Goal: Task Accomplishment & Management: Use online tool/utility

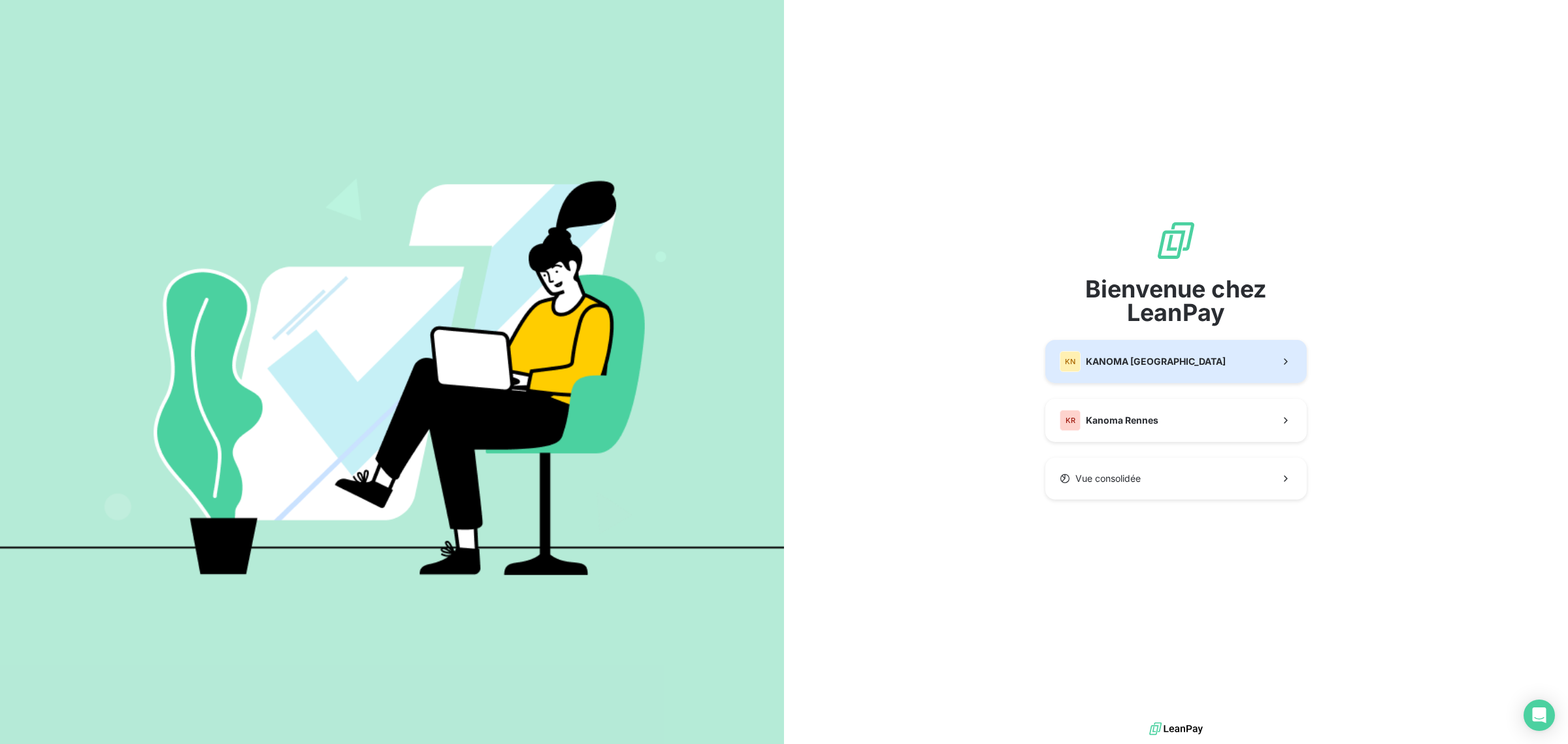
click at [1152, 368] on div "KN KANOMA [GEOGRAPHIC_DATA]" at bounding box center [1143, 361] width 166 height 21
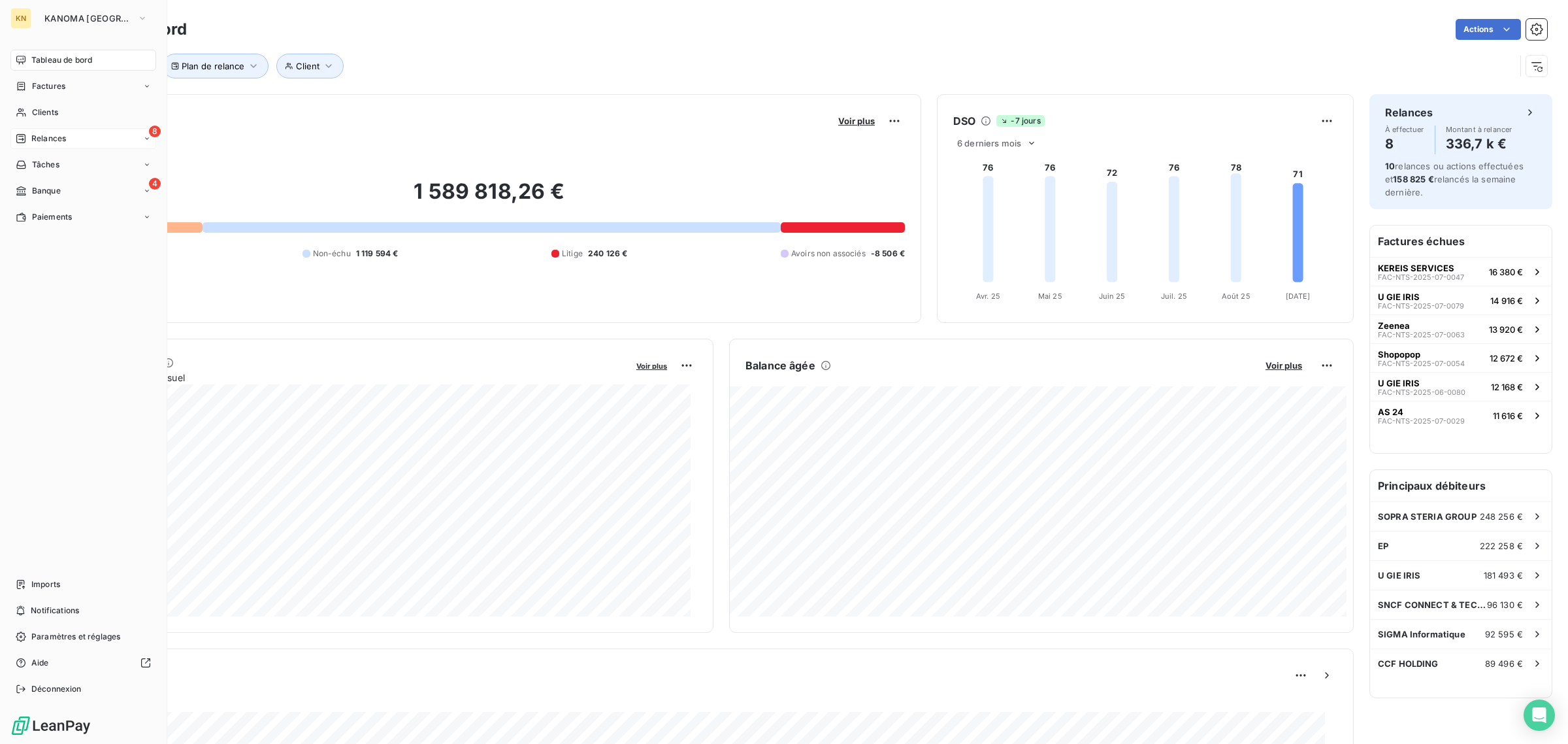
click at [69, 141] on div "8 Relances" at bounding box center [83, 138] width 146 height 21
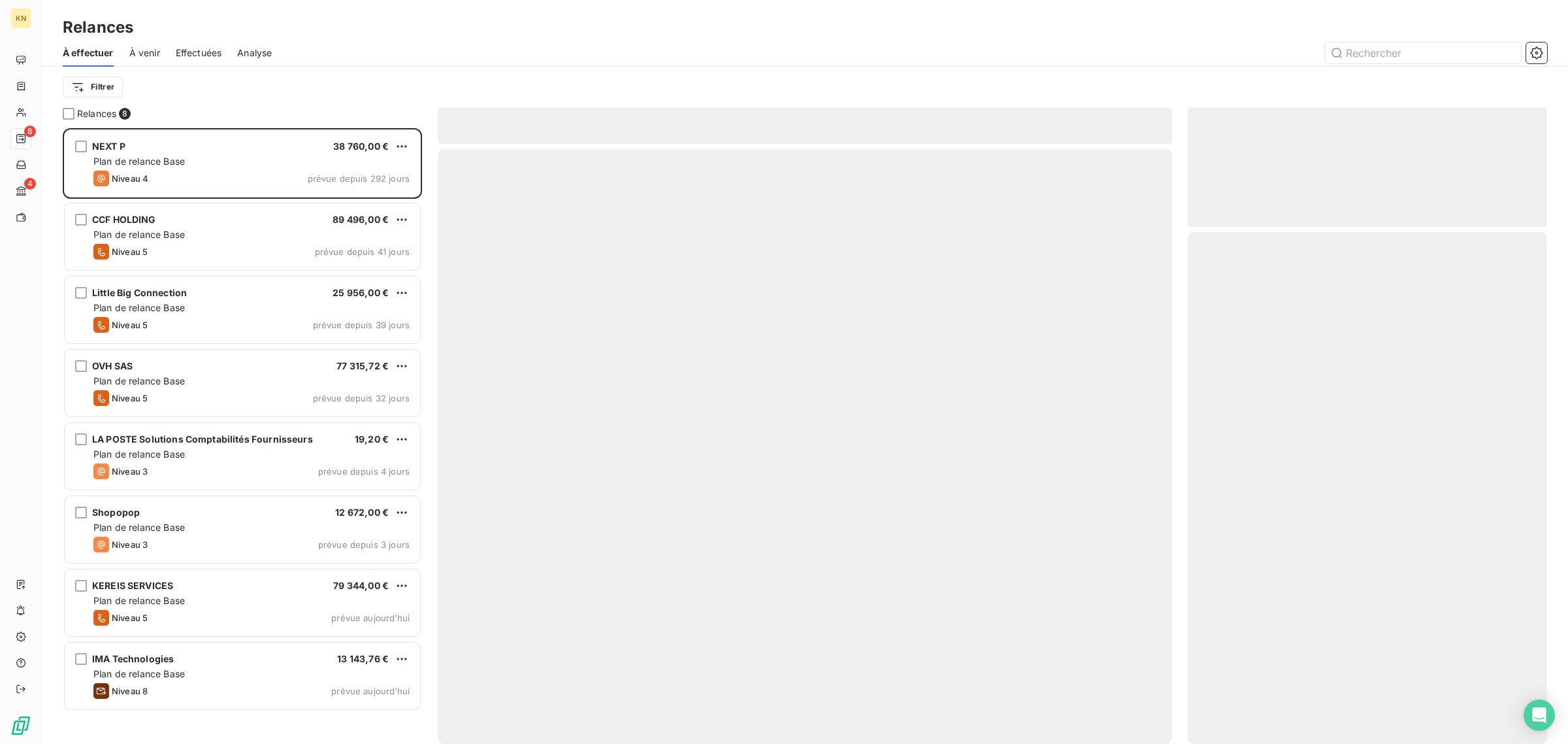
scroll to position [605, 347]
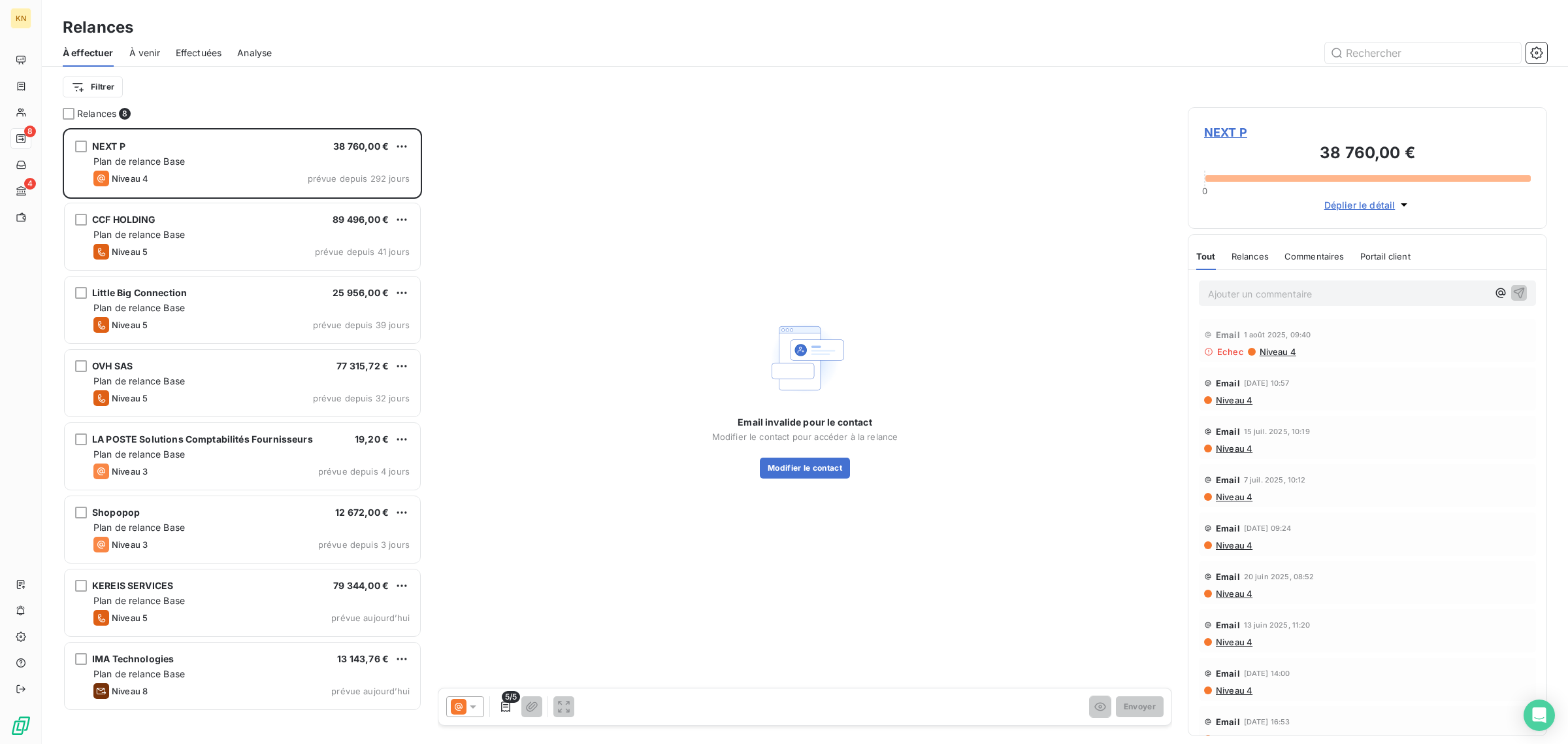
click at [1271, 355] on span "Niveau 4" at bounding box center [1277, 352] width 38 height 11
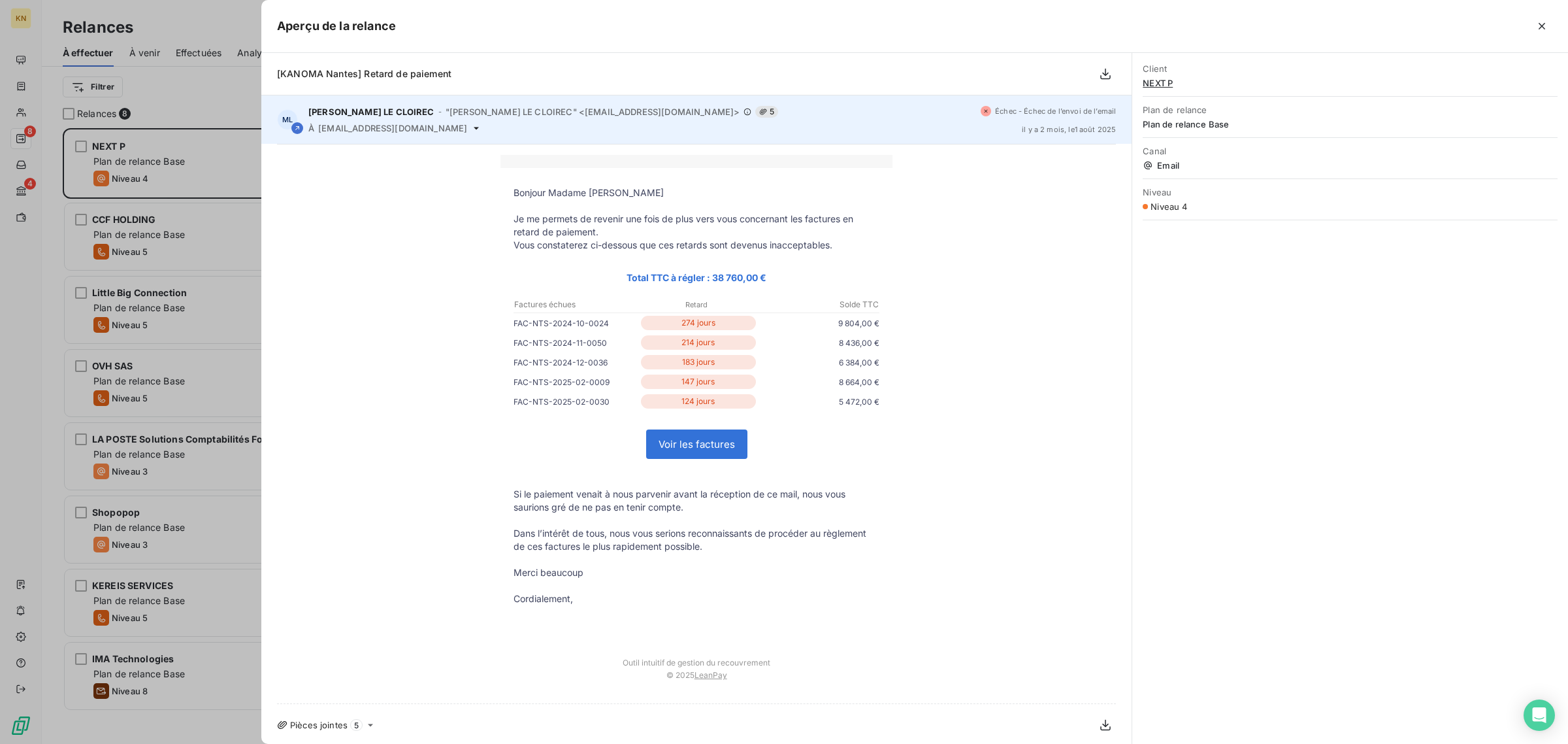
click at [471, 128] on icon at bounding box center [476, 129] width 11 height 11
click at [377, 129] on div "À [EMAIL_ADDRESS][DOMAIN_NAME]" at bounding box center [639, 129] width 662 height 11
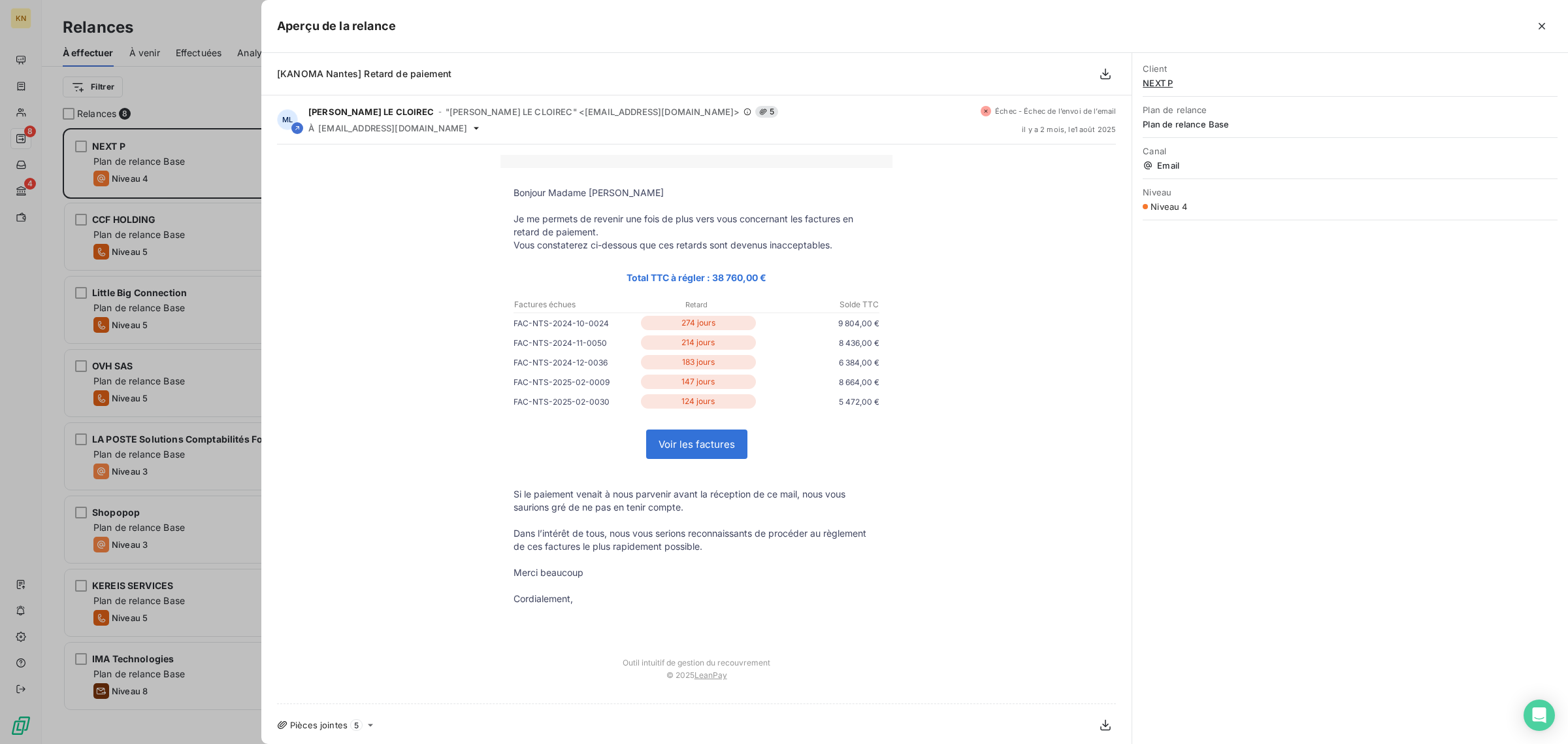
click at [23, 191] on div at bounding box center [784, 372] width 1568 height 744
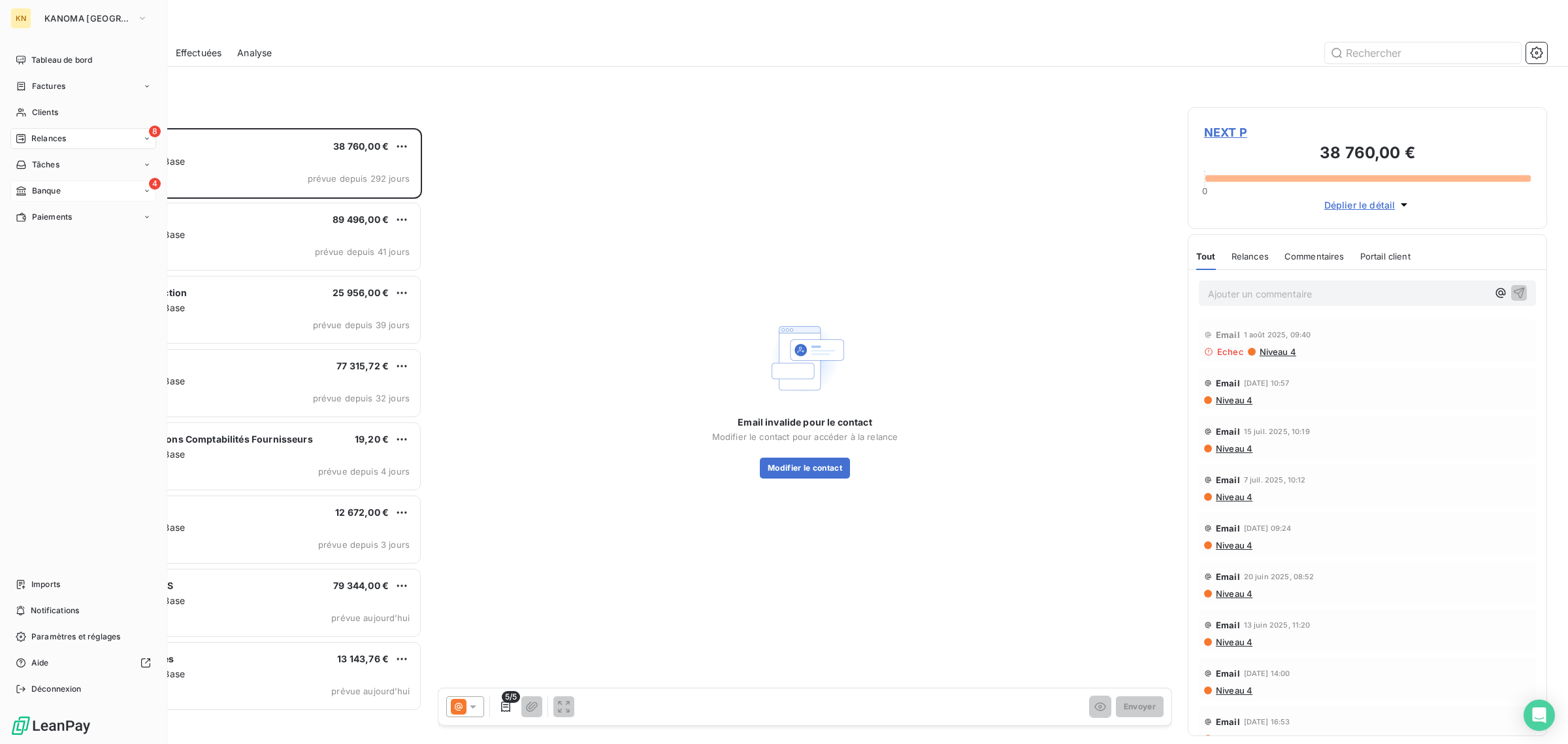
click at [23, 191] on icon at bounding box center [21, 191] width 9 height 9
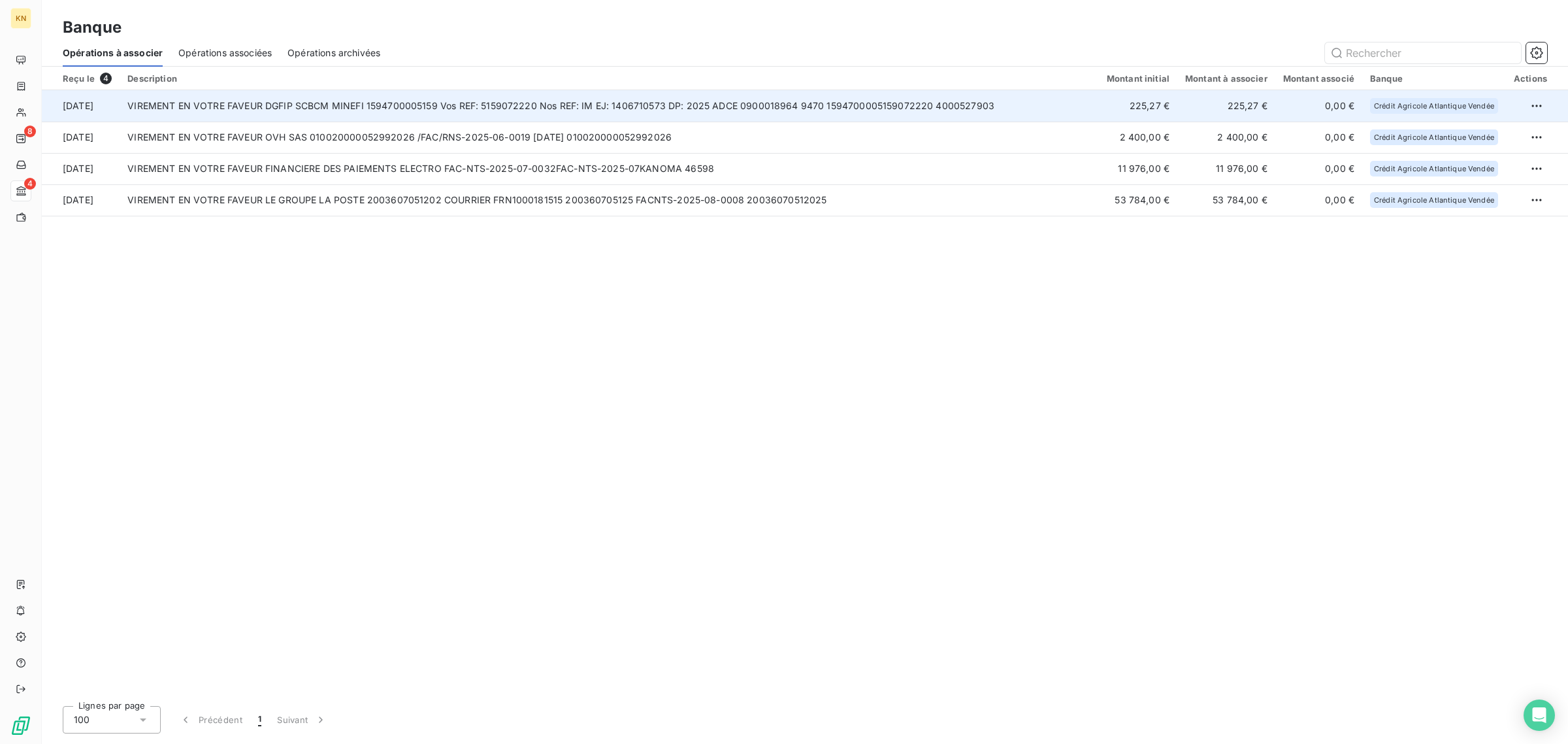
click at [593, 103] on td "VIREMENT EN VOTRE FAVEUR DGFIP SCBCM MINEFI 1594700005159 Vos REF: 5159072220 N…" at bounding box center [609, 105] width 979 height 31
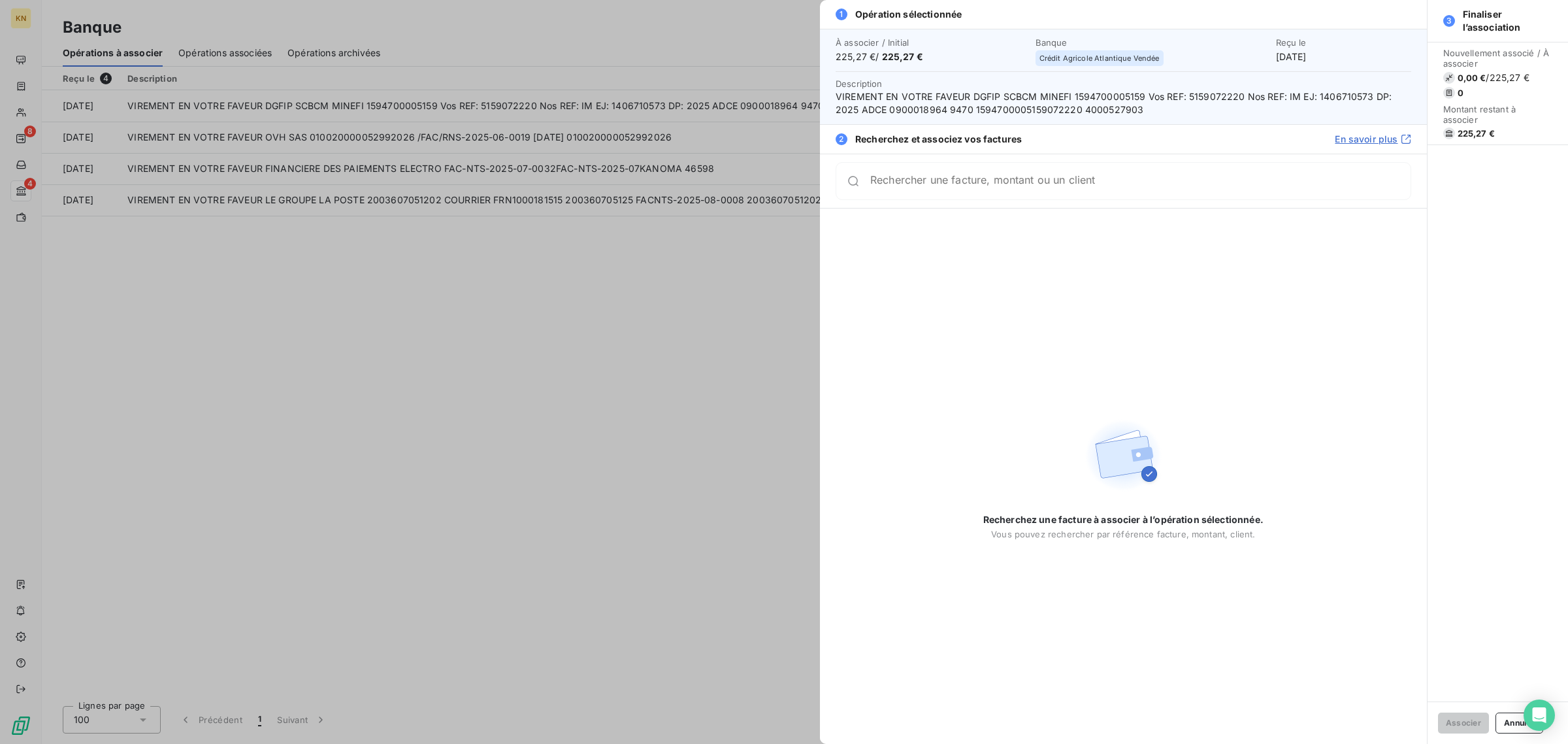
click at [720, 330] on div at bounding box center [784, 372] width 1568 height 744
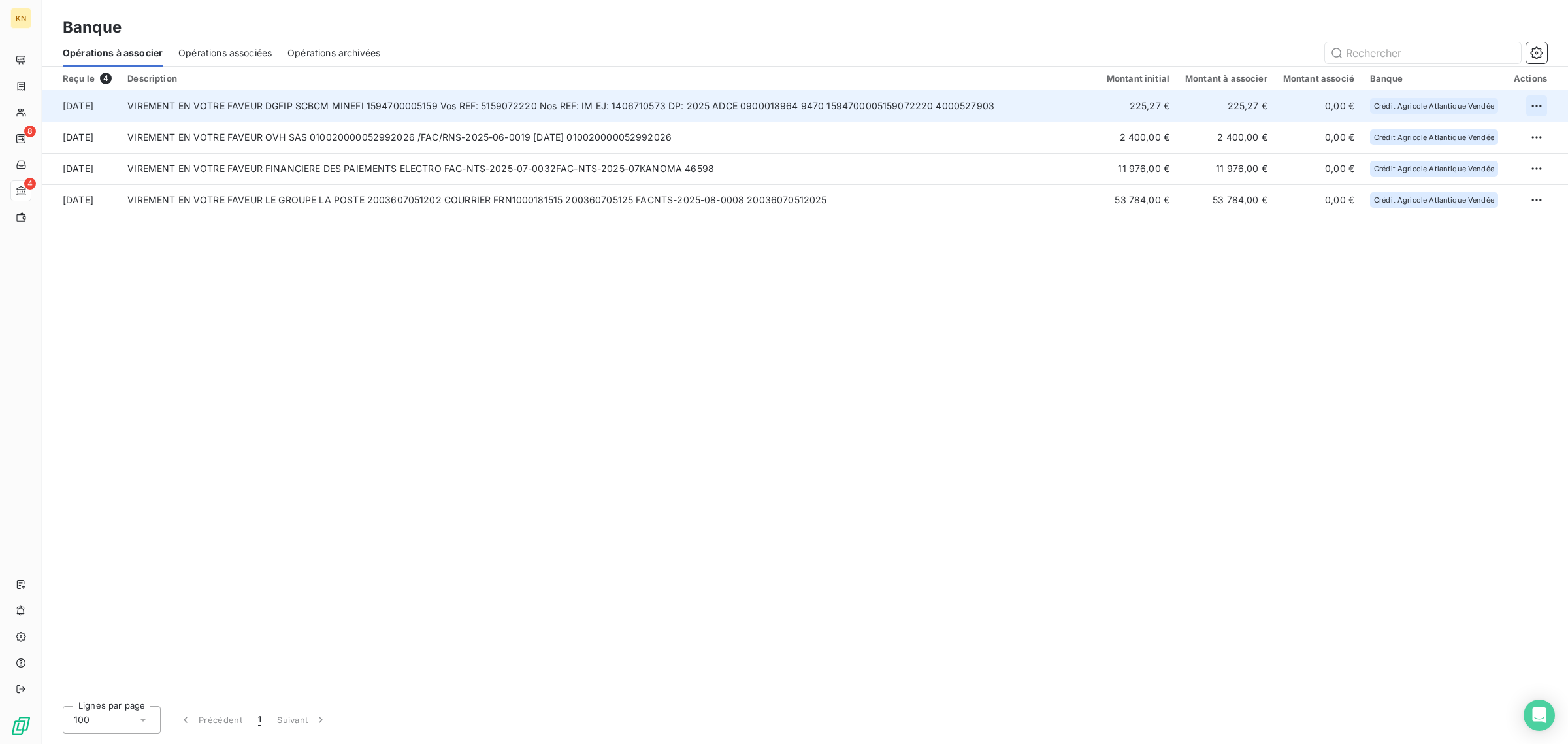
click at [1536, 113] on html "KN 8 4 Banque Opérations à associer Opérations associées Opérations archivées R…" at bounding box center [784, 372] width 1568 height 744
click at [1506, 134] on div "Archiver l’opération" at bounding box center [1489, 134] width 101 height 21
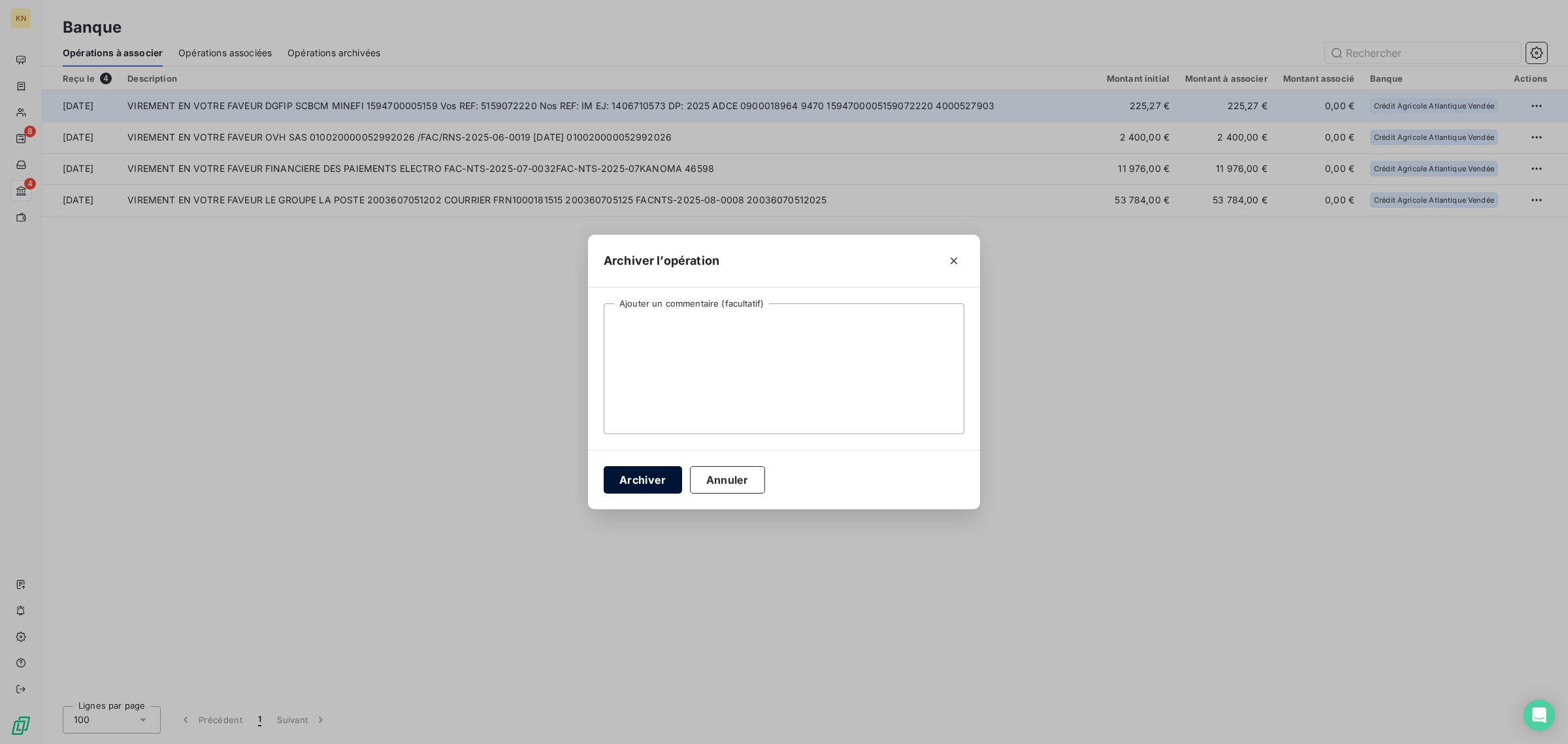
click at [634, 482] on button "Archiver" at bounding box center [643, 479] width 79 height 27
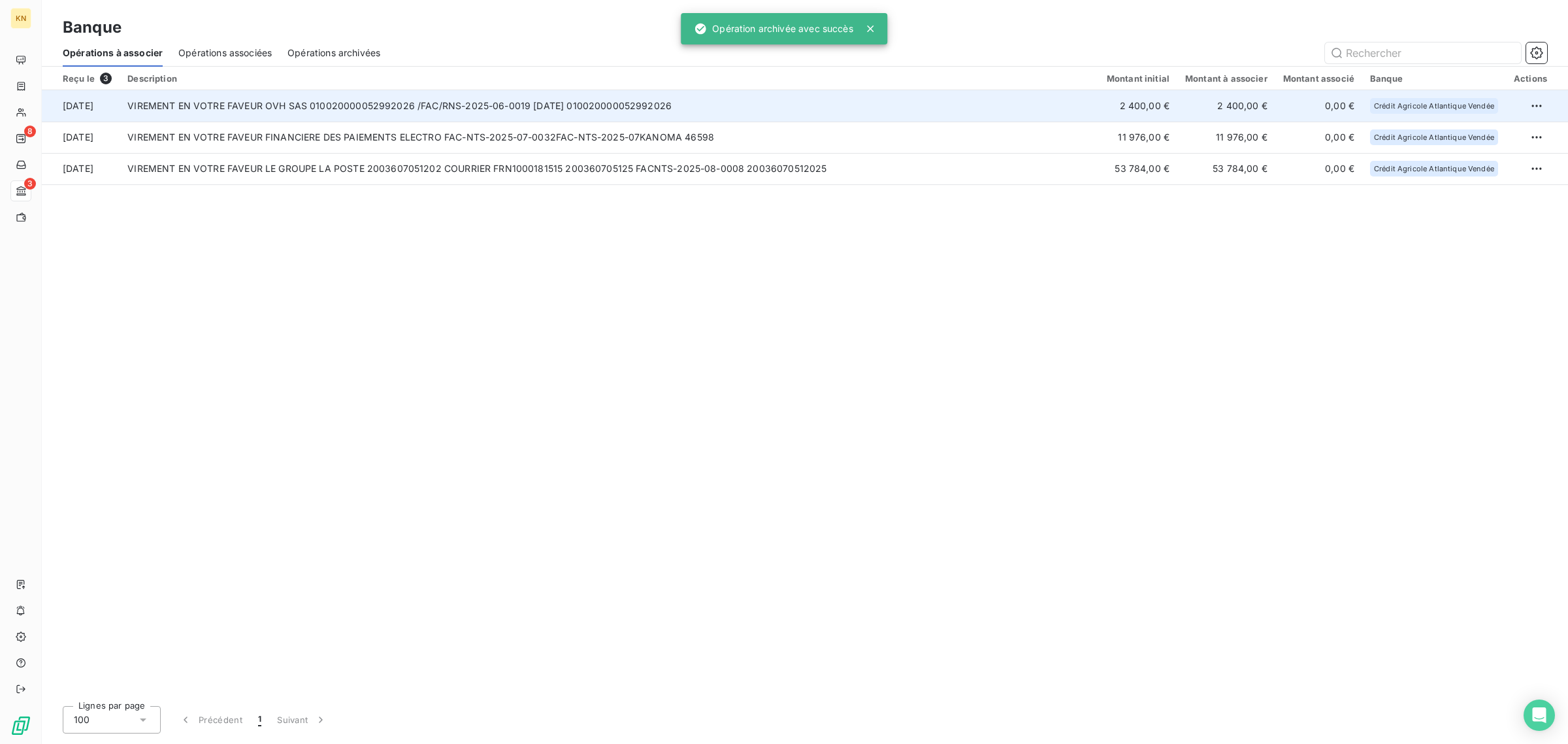
click at [388, 113] on td "VIREMENT EN VOTRE FAVEUR OVH SAS 010020000052992026 /FAC/RNS-2025-06-0019 [DATE…" at bounding box center [609, 105] width 979 height 31
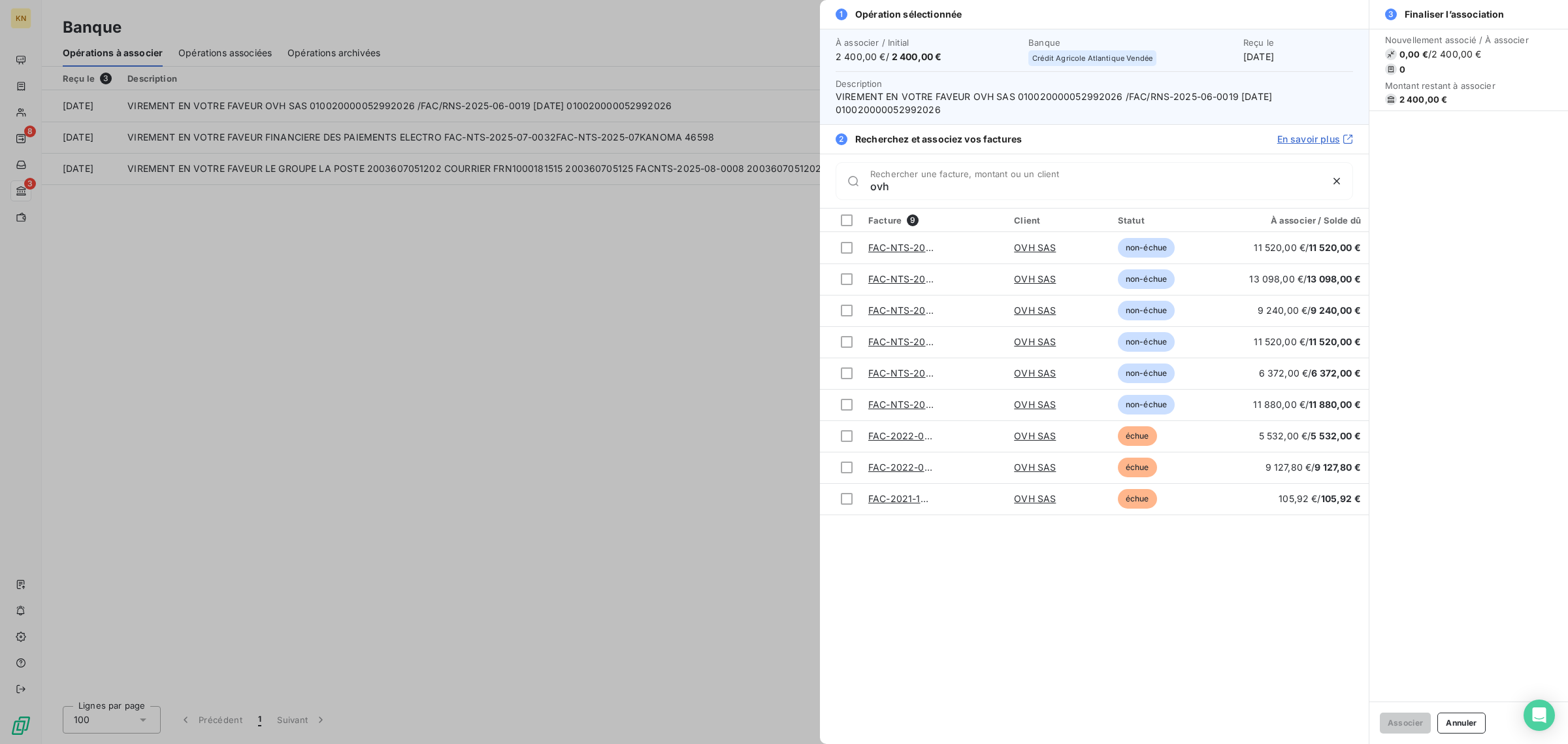
type input "ovh"
click at [600, 301] on div at bounding box center [784, 372] width 1568 height 744
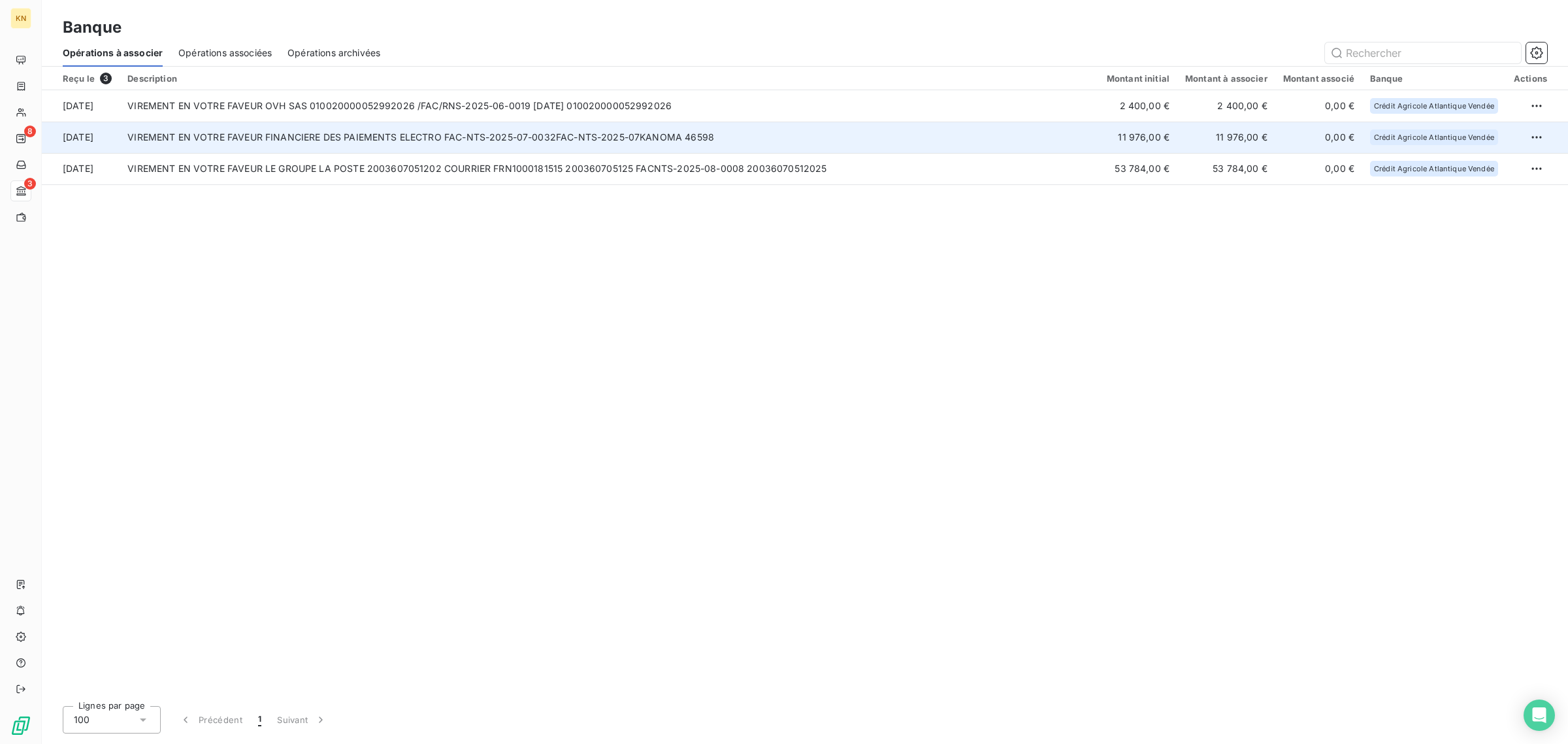
click at [500, 144] on td "VIREMENT EN VOTRE FAVEUR FINANCIERE DES PAIEMENTS ELECTRO FAC-NTS-2025-07-0032F…" at bounding box center [609, 137] width 979 height 31
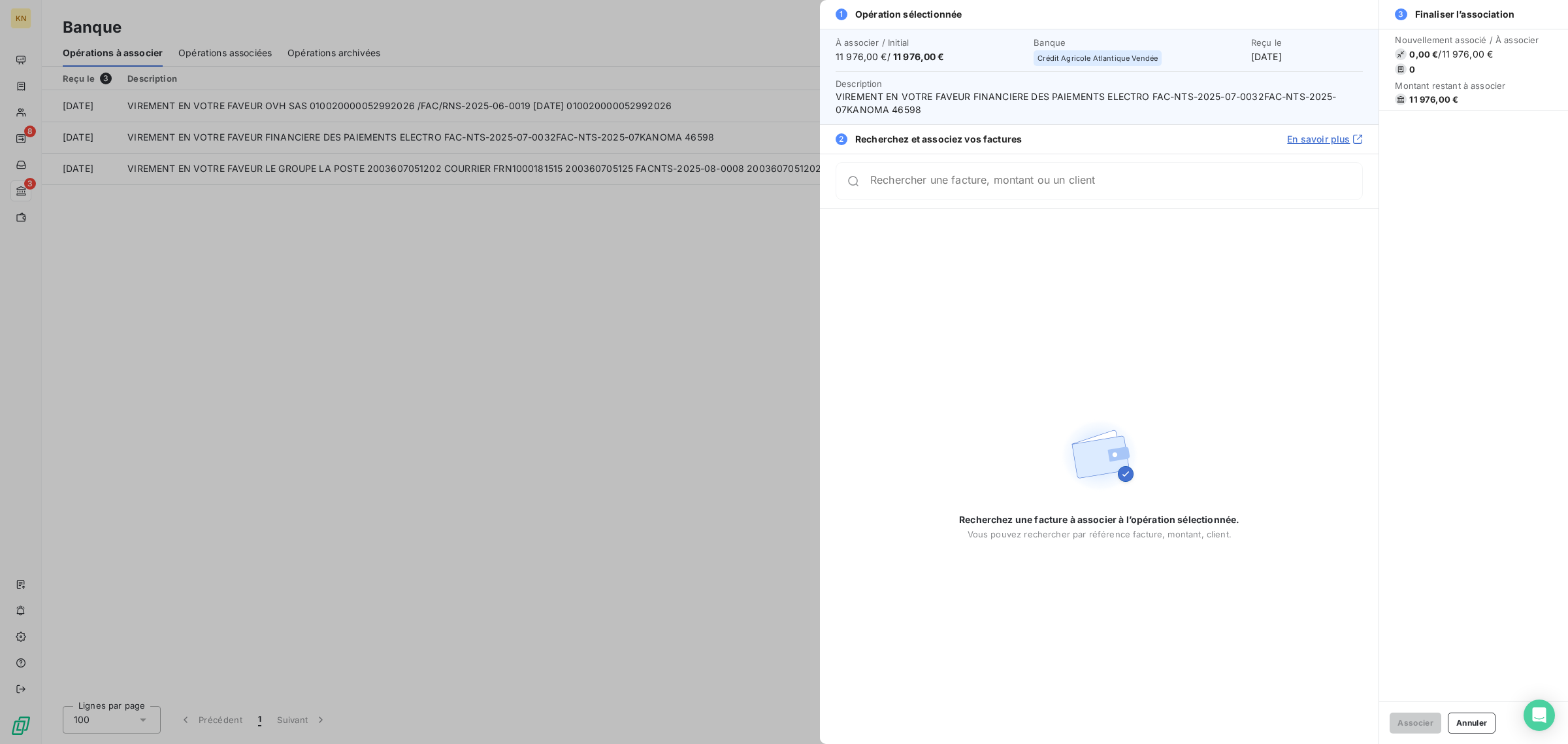
click at [909, 186] on input "Rechercher une facture, montant ou un client" at bounding box center [1116, 181] width 492 height 13
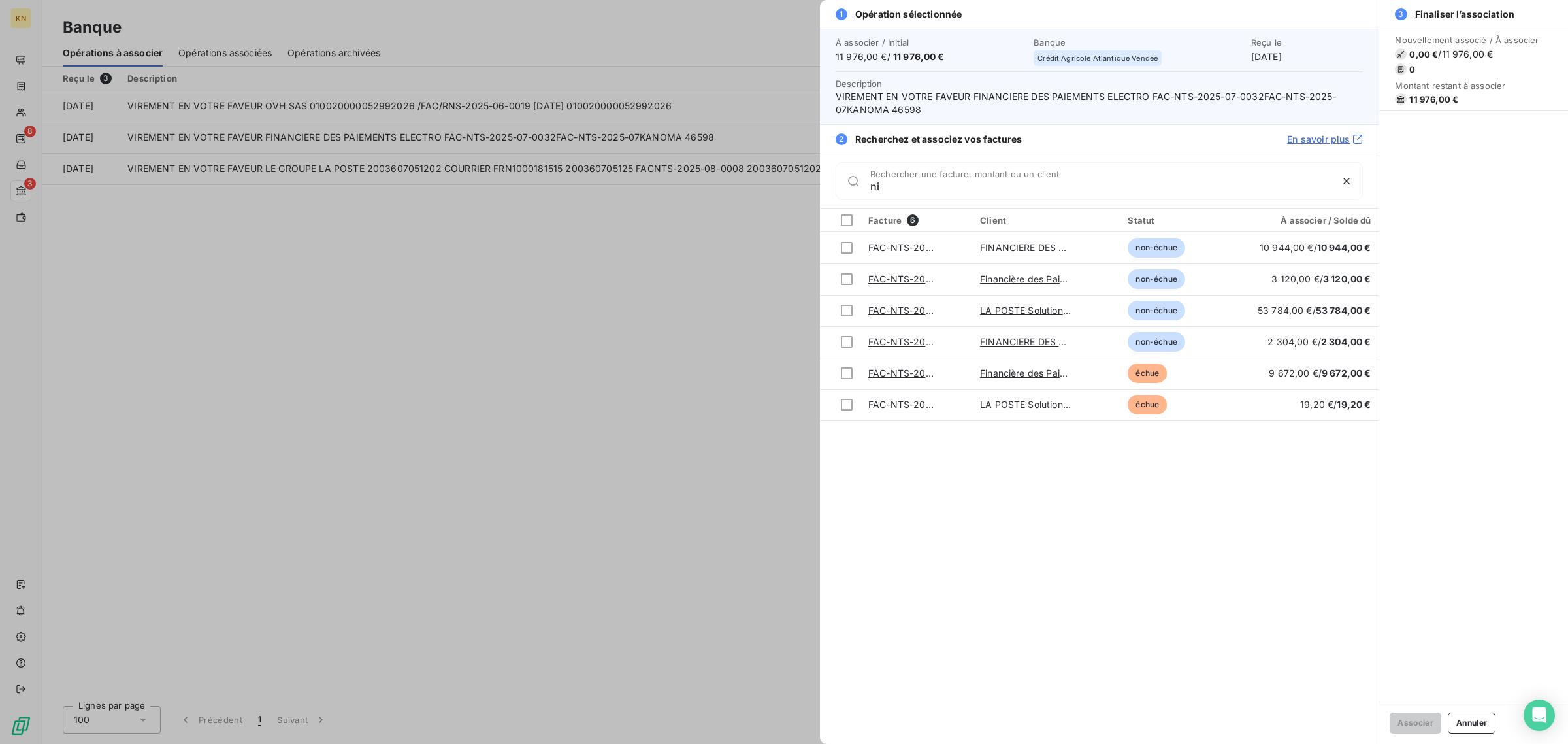
type input "n"
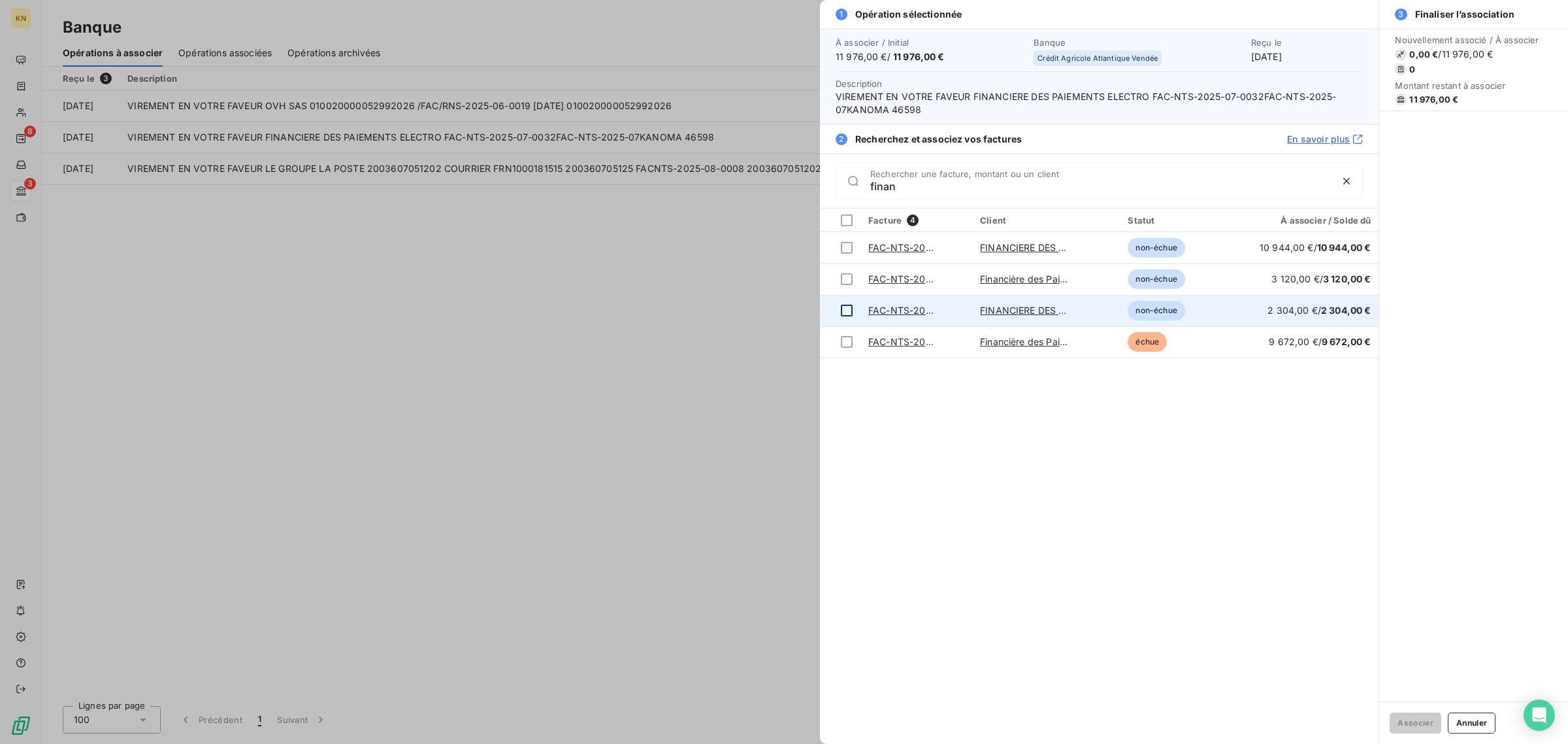
type input "finan"
click at [844, 311] on div at bounding box center [847, 311] width 12 height 12
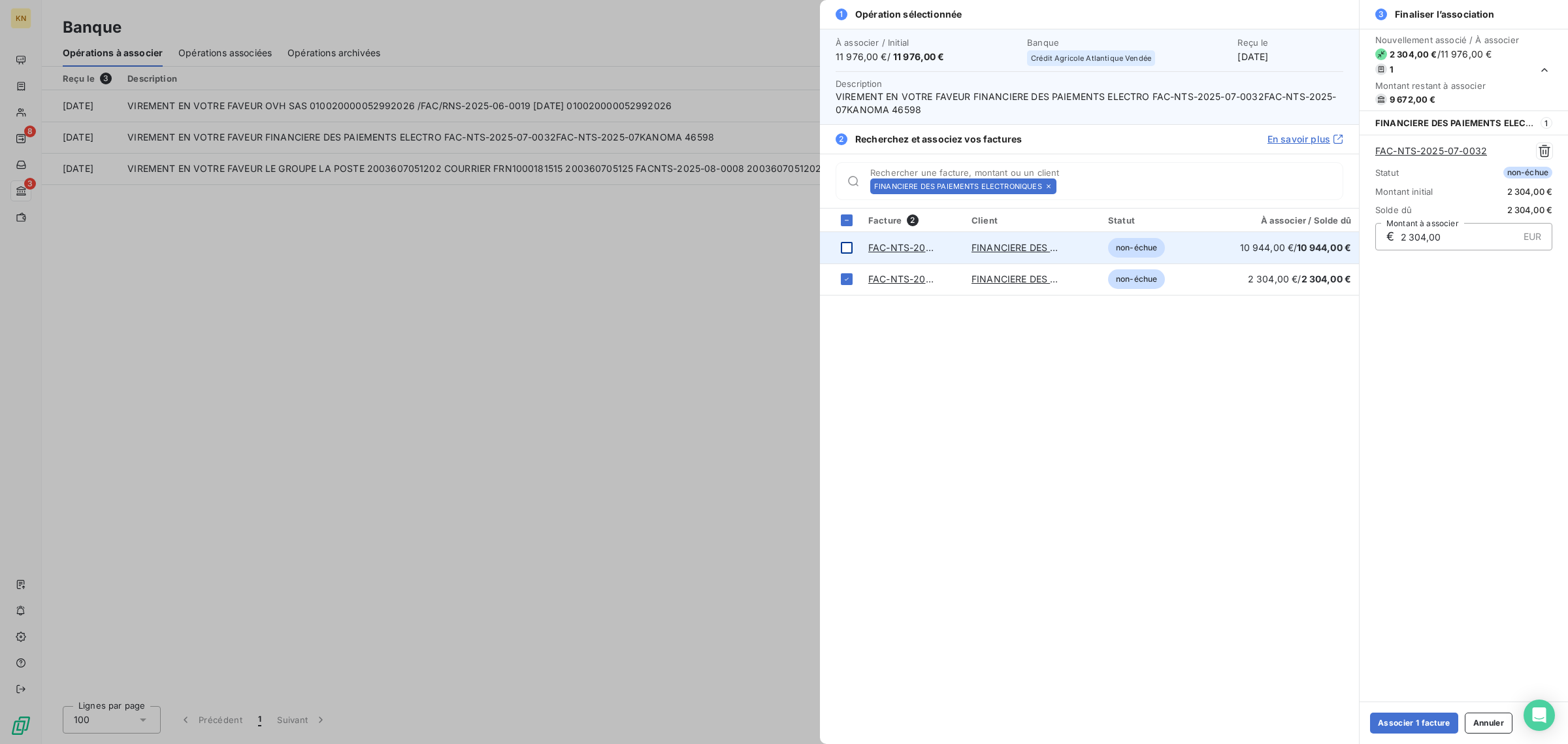
click at [846, 249] on div at bounding box center [847, 248] width 12 height 12
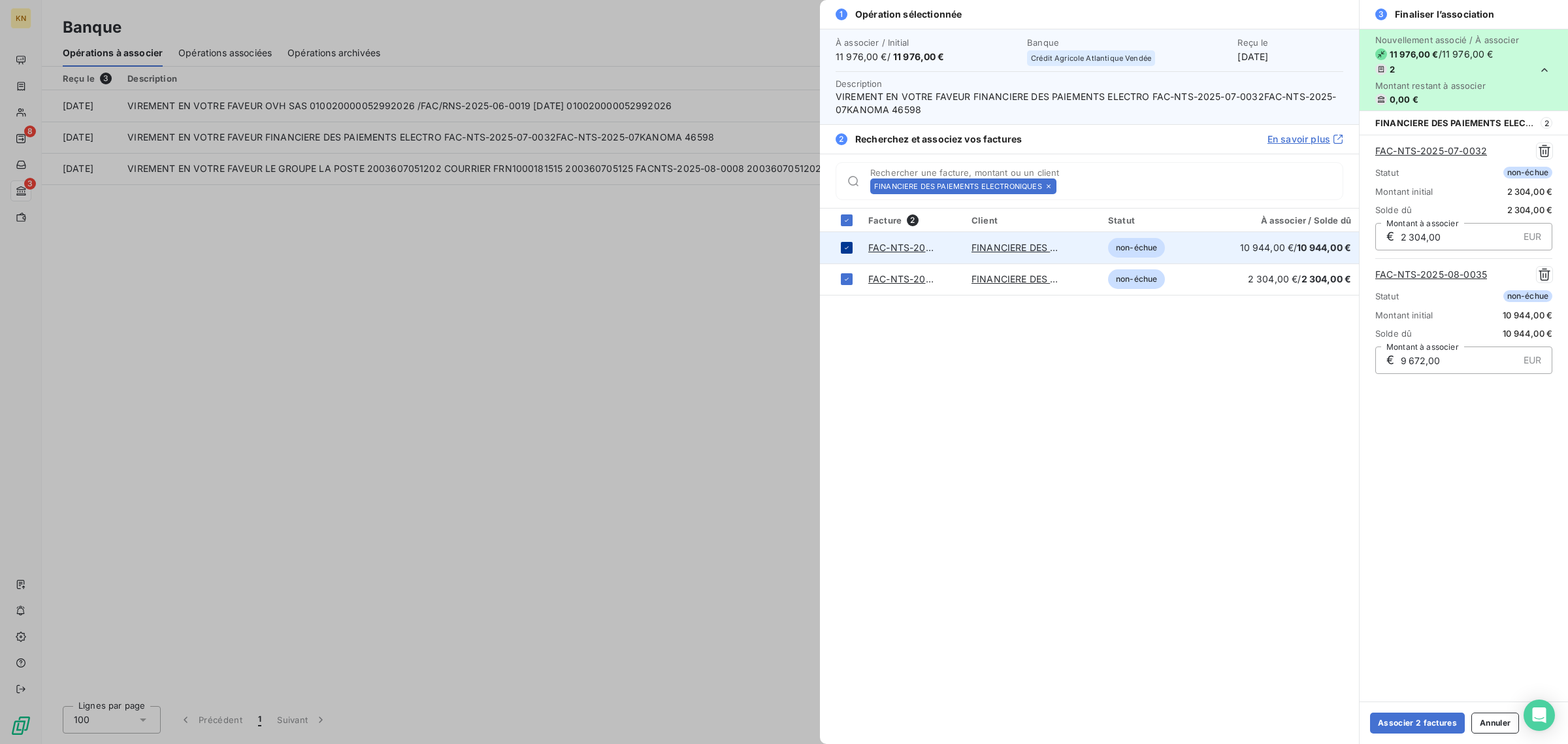
click at [846, 249] on icon at bounding box center [846, 247] width 8 height 8
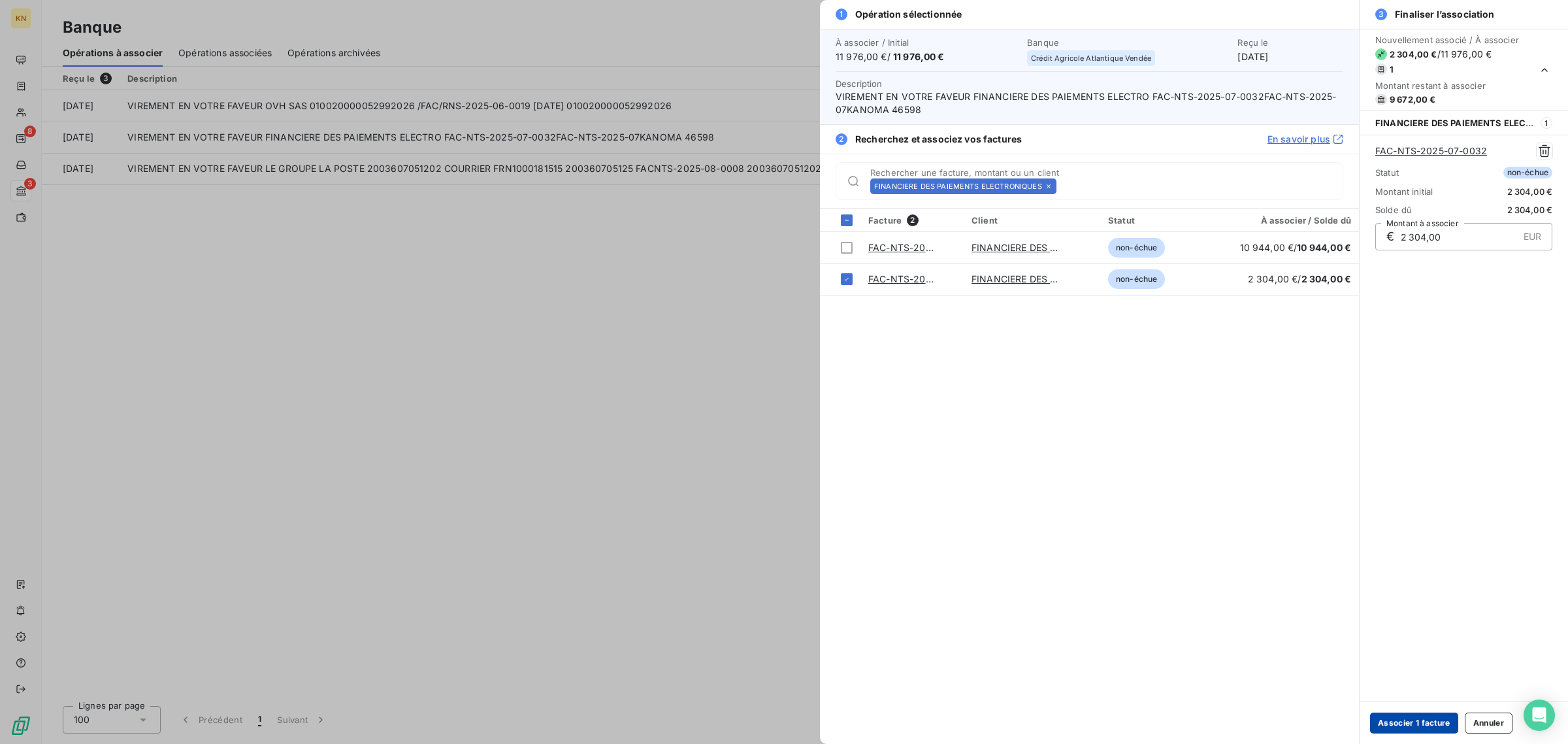
click at [1409, 724] on button "Associer 1 facture" at bounding box center [1414, 723] width 88 height 21
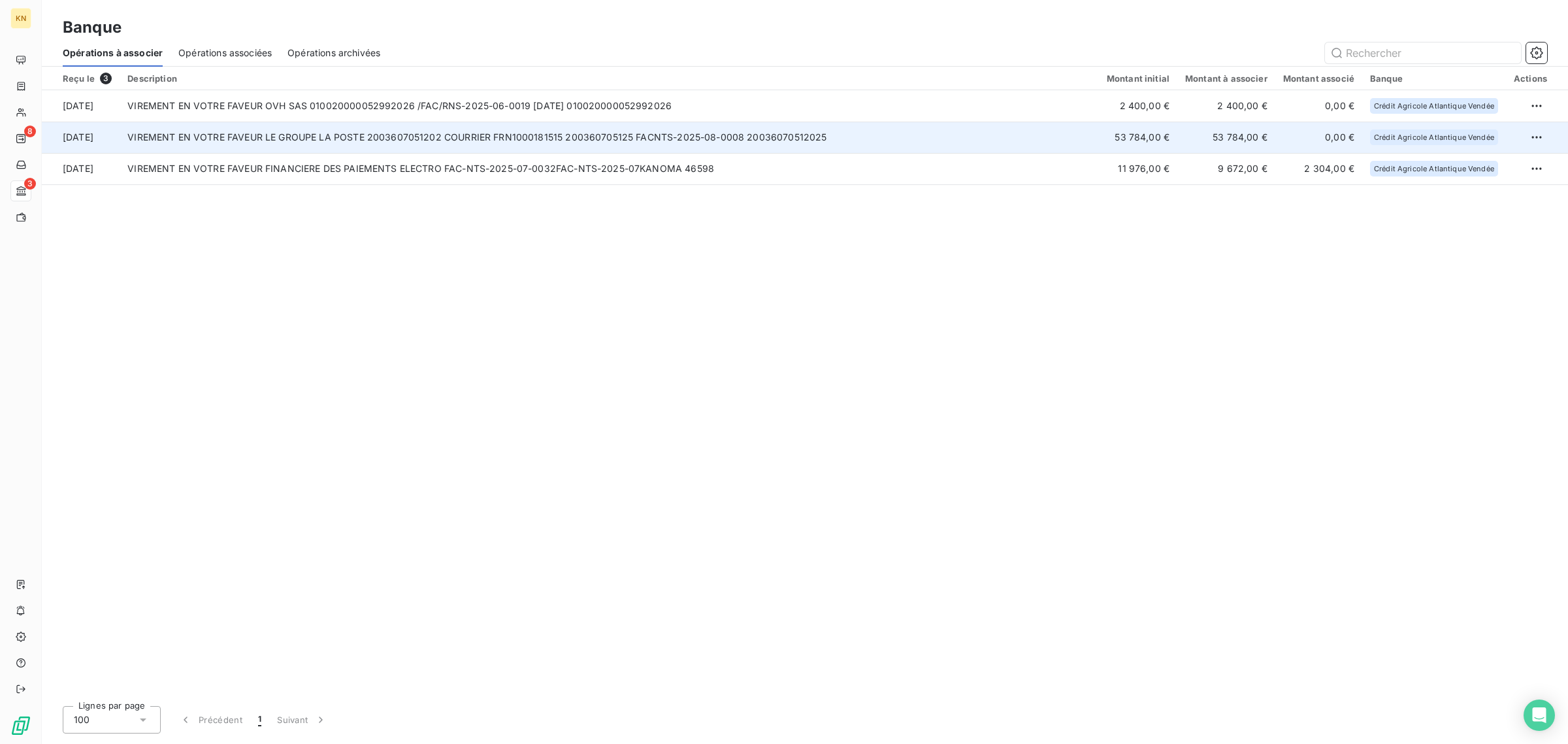
click at [634, 142] on td "VIREMENT EN VOTRE FAVEUR LE GROUPE LA POSTE 2003607051202 COURRIER FRN100018151…" at bounding box center [609, 137] width 979 height 31
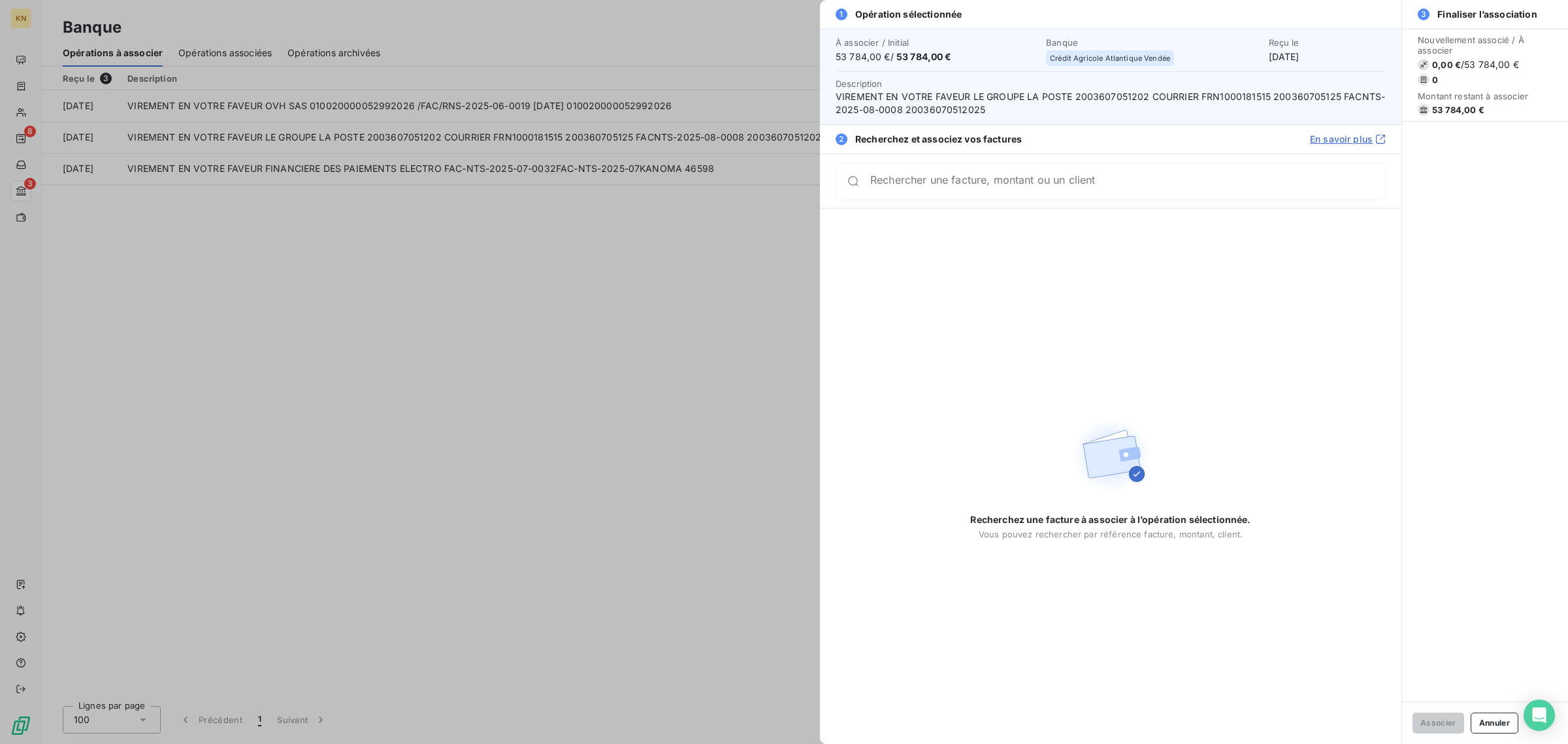
click at [1266, 178] on div "Rechercher une facture, montant ou un client" at bounding box center [1127, 181] width 515 height 13
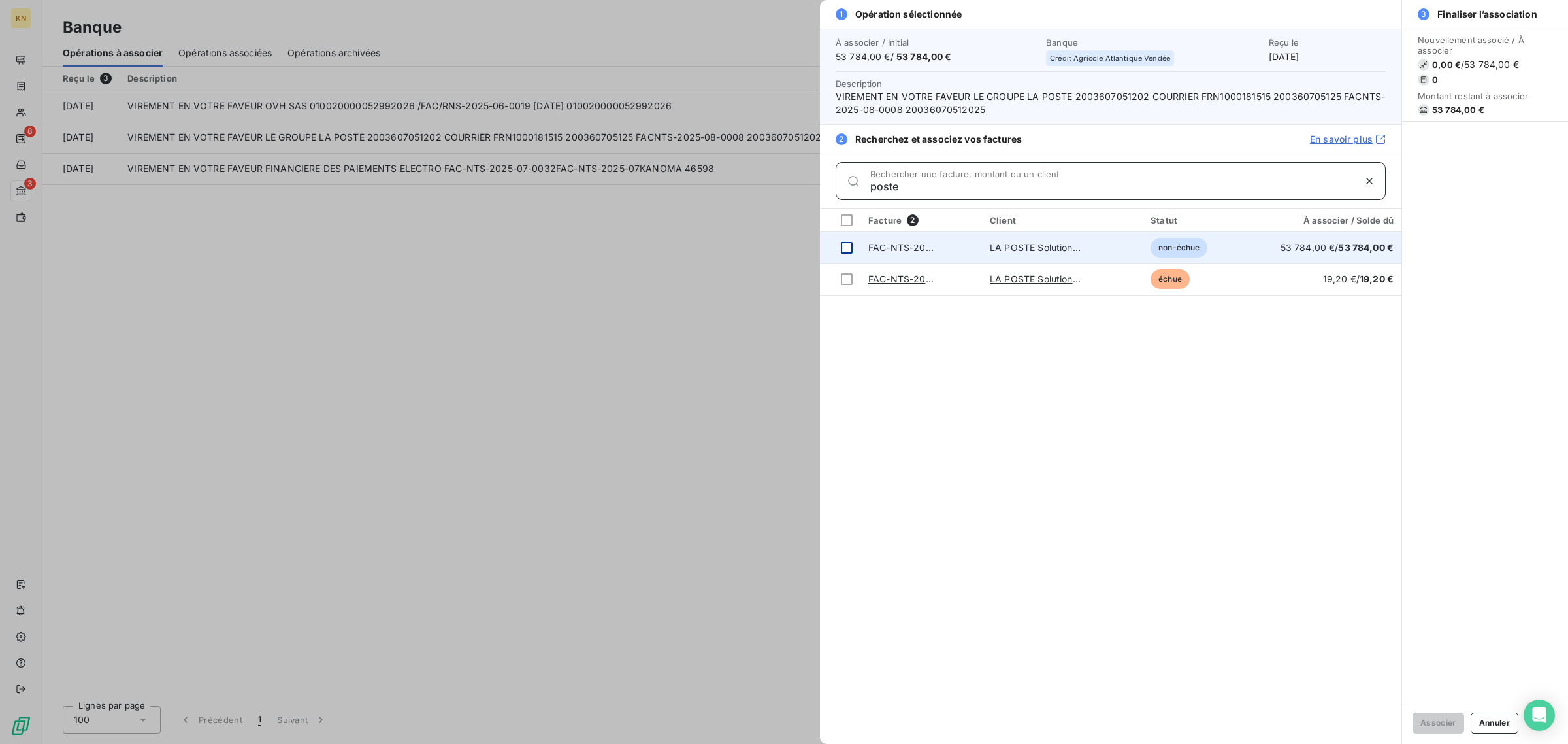
type input "poste"
click at [851, 250] on div at bounding box center [847, 248] width 12 height 12
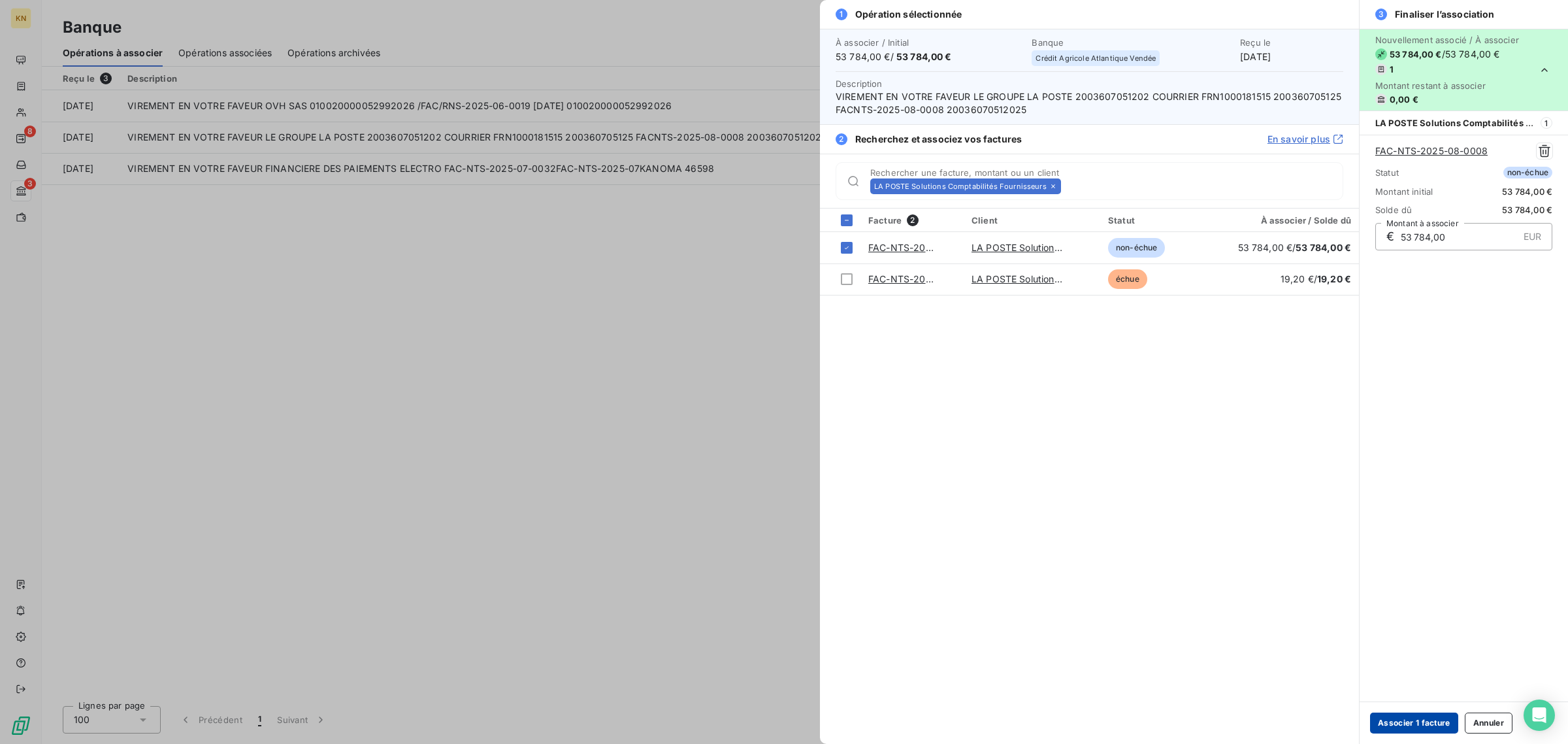
click at [1415, 723] on button "Associer 1 facture" at bounding box center [1414, 723] width 88 height 21
